Goal: Task Accomplishment & Management: Use online tool/utility

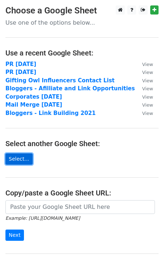
click at [23, 158] on link "Select..." at bounding box center [18, 158] width 27 height 11
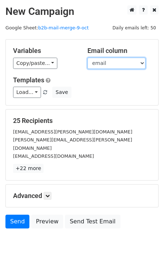
click at [106, 58] on select "company Promo Code customer_id created fname Type email" at bounding box center [116, 63] width 58 height 11
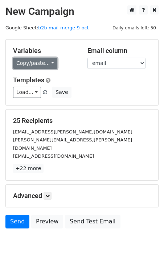
click at [34, 63] on link "Copy/paste..." at bounding box center [35, 63] width 44 height 11
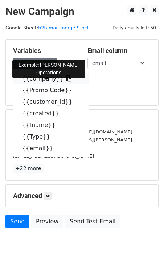
click at [45, 82] on link "{{company}}" at bounding box center [50, 79] width 75 height 12
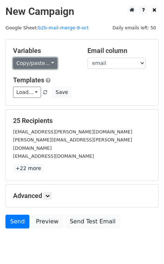
click at [46, 61] on link "Copy/paste..." at bounding box center [35, 63] width 44 height 11
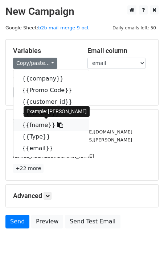
click at [41, 125] on link "{{fname}}" at bounding box center [50, 125] width 75 height 12
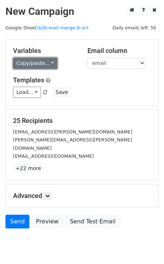
click at [30, 60] on link "Copy/paste..." at bounding box center [35, 63] width 44 height 11
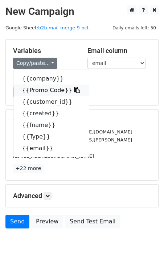
click at [40, 92] on link "{{Promo Code}}" at bounding box center [50, 90] width 75 height 12
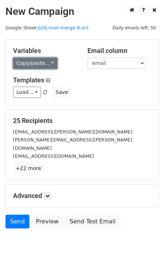
click at [37, 60] on link "Copy/paste..." at bounding box center [35, 63] width 44 height 11
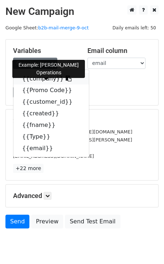
click at [36, 79] on link "{{company}}" at bounding box center [50, 79] width 75 height 12
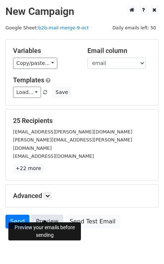
click at [51, 214] on link "Preview" at bounding box center [47, 221] width 32 height 14
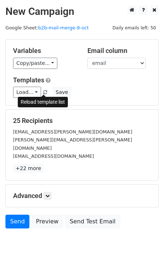
click at [43, 92] on span at bounding box center [45, 92] width 4 height 5
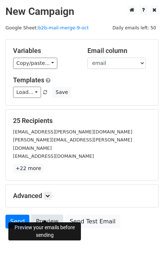
click at [50, 215] on link "Preview" at bounding box center [47, 221] width 32 height 14
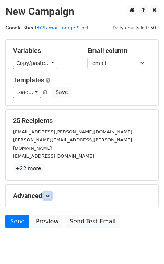
click at [50, 193] on icon at bounding box center [47, 195] width 4 height 4
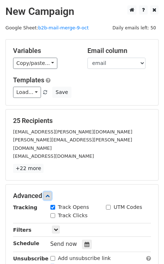
click at [50, 193] on icon at bounding box center [47, 195] width 4 height 4
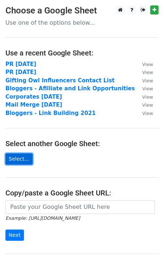
click at [21, 160] on link "Select..." at bounding box center [18, 158] width 27 height 11
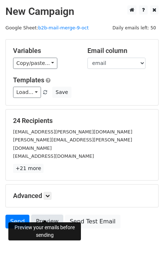
click at [51, 214] on link "Preview" at bounding box center [47, 221] width 32 height 14
click at [53, 214] on link "Preview" at bounding box center [47, 221] width 32 height 14
click at [42, 214] on link "Preview" at bounding box center [47, 221] width 32 height 14
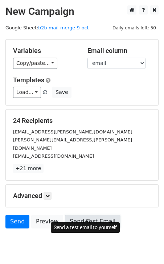
click at [76, 214] on link "Send Test Email" at bounding box center [92, 221] width 55 height 14
